Goal: Information Seeking & Learning: Learn about a topic

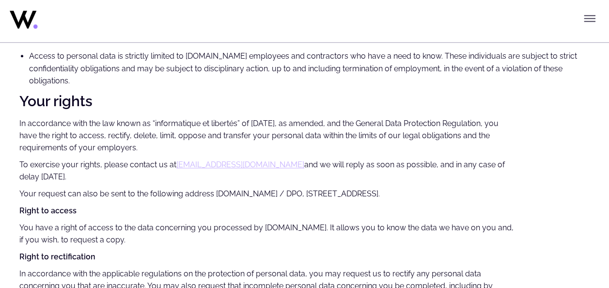
scroll to position [2342, 0]
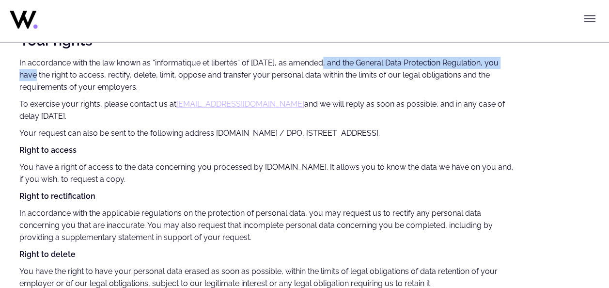
drag, startPoint x: 312, startPoint y: 98, endPoint x: 515, endPoint y: 102, distance: 203.5
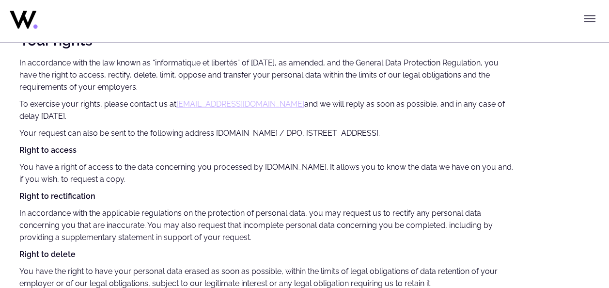
click at [159, 93] on p "In accordance with the law known as “informatique et libertés” of [DATE], as am…" at bounding box center [267, 75] width 496 height 37
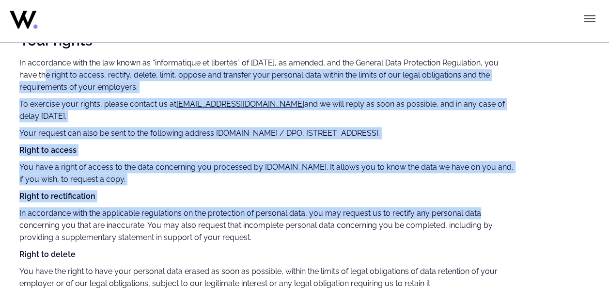
drag, startPoint x: 26, startPoint y: 108, endPoint x: 519, endPoint y: 247, distance: 512.3
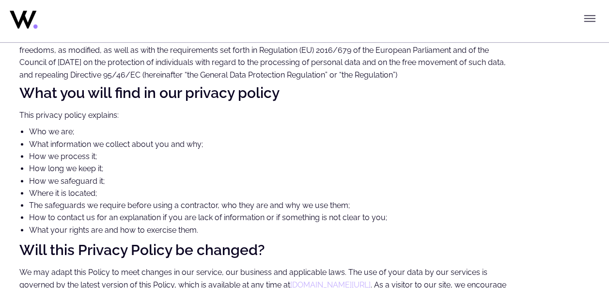
scroll to position [0, 0]
